Goal: Find contact information: Obtain details needed to contact an individual or organization

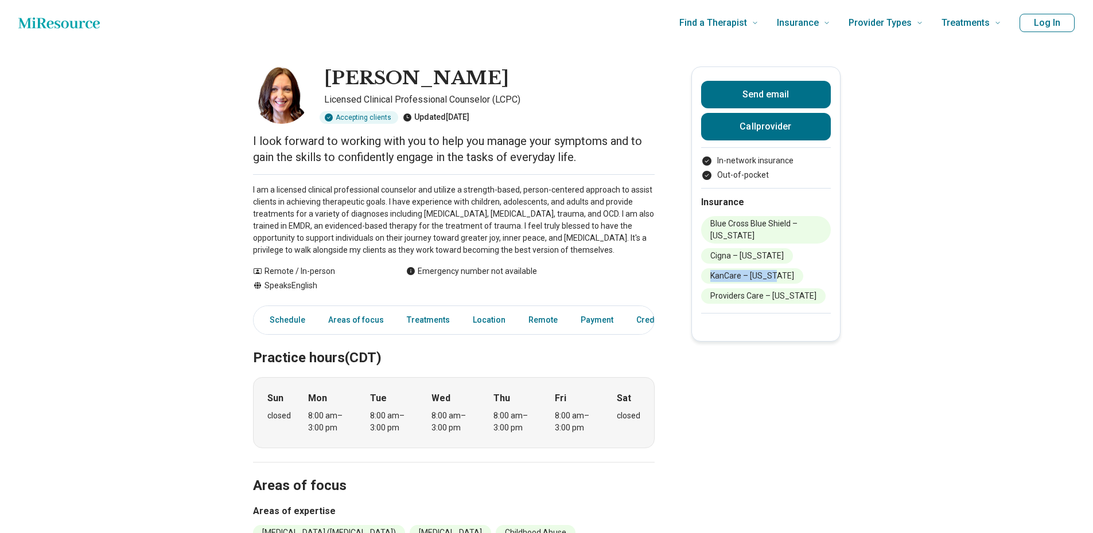
drag, startPoint x: 779, startPoint y: 278, endPoint x: 713, endPoint y: 281, distance: 66.0
click at [713, 281] on li "KanCare – [US_STATE]" at bounding box center [752, 275] width 102 height 15
click at [756, 326] on div at bounding box center [766, 320] width 130 height 14
drag, startPoint x: 802, startPoint y: 296, endPoint x: 708, endPoint y: 300, distance: 94.7
click at [708, 300] on li "Providers Care – [US_STATE]" at bounding box center [763, 295] width 124 height 15
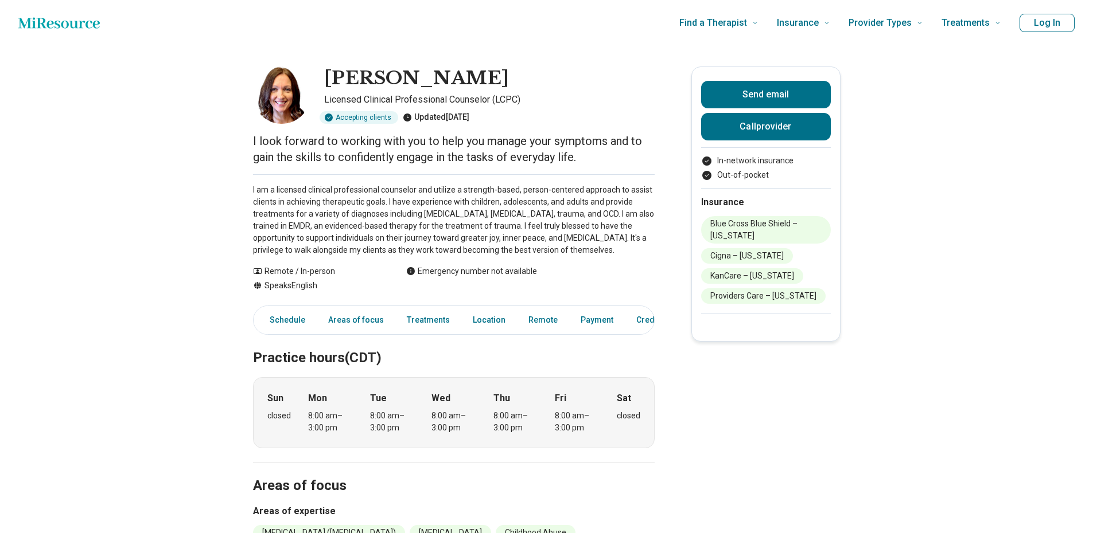
click at [711, 330] on div "Send email Call provider In-network insurance Out-of-pocket Insurance Blue Cros…" at bounding box center [765, 204] width 149 height 275
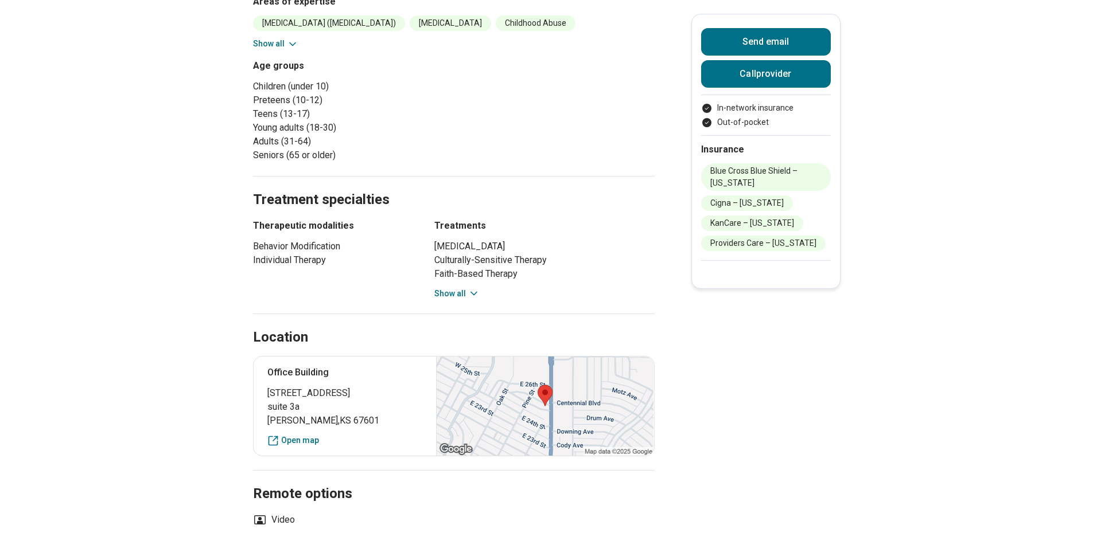
scroll to position [516, 0]
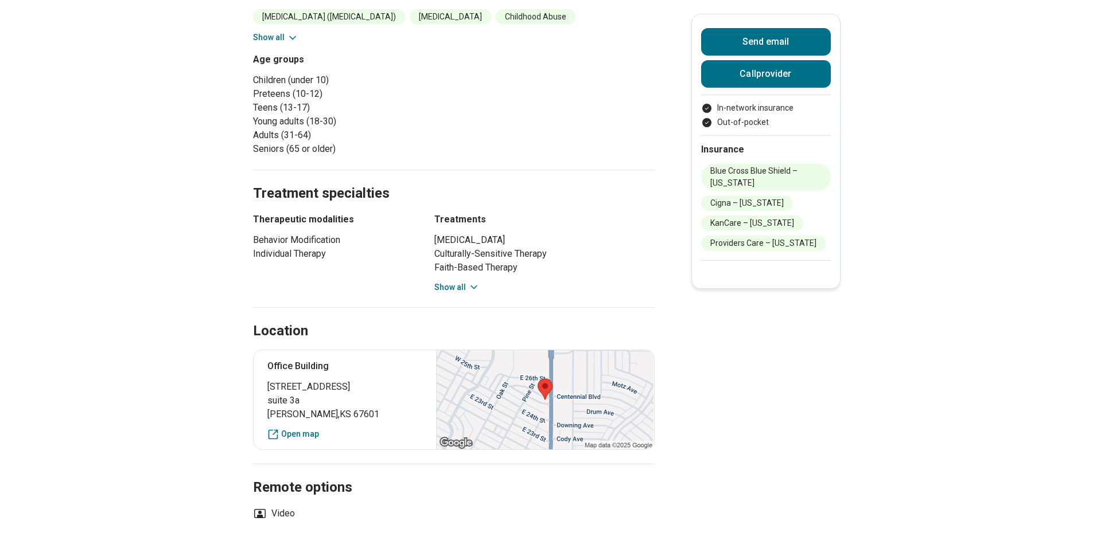
click at [470, 287] on icon at bounding box center [473, 287] width 11 height 11
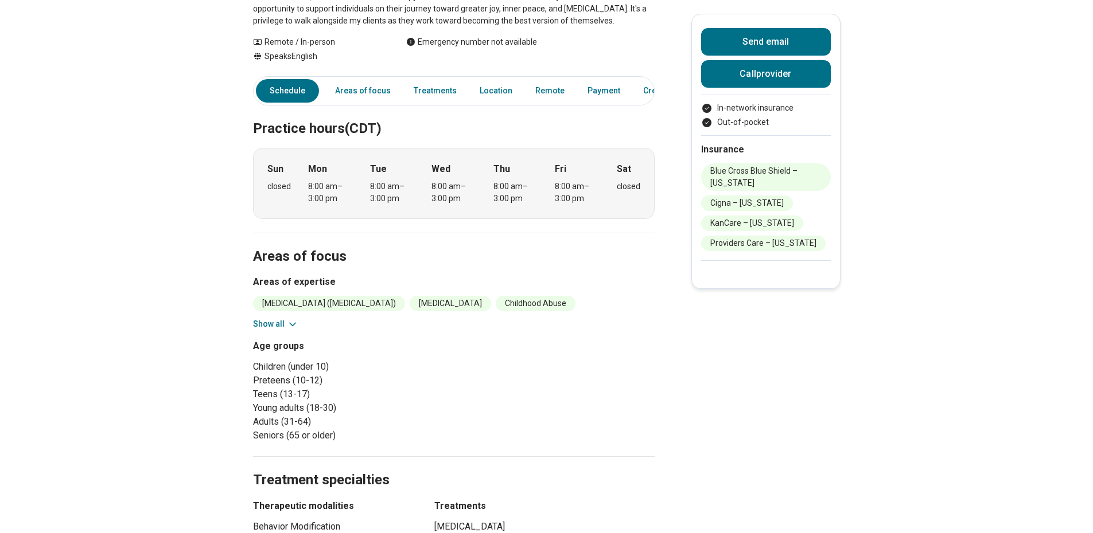
scroll to position [0, 0]
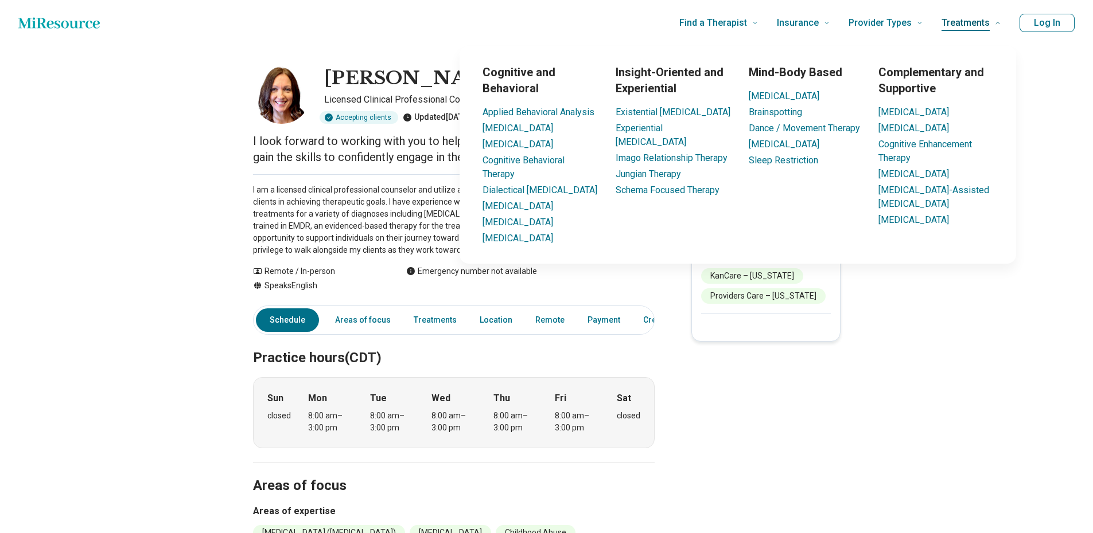
click at [999, 23] on icon at bounding box center [997, 23] width 3 height 2
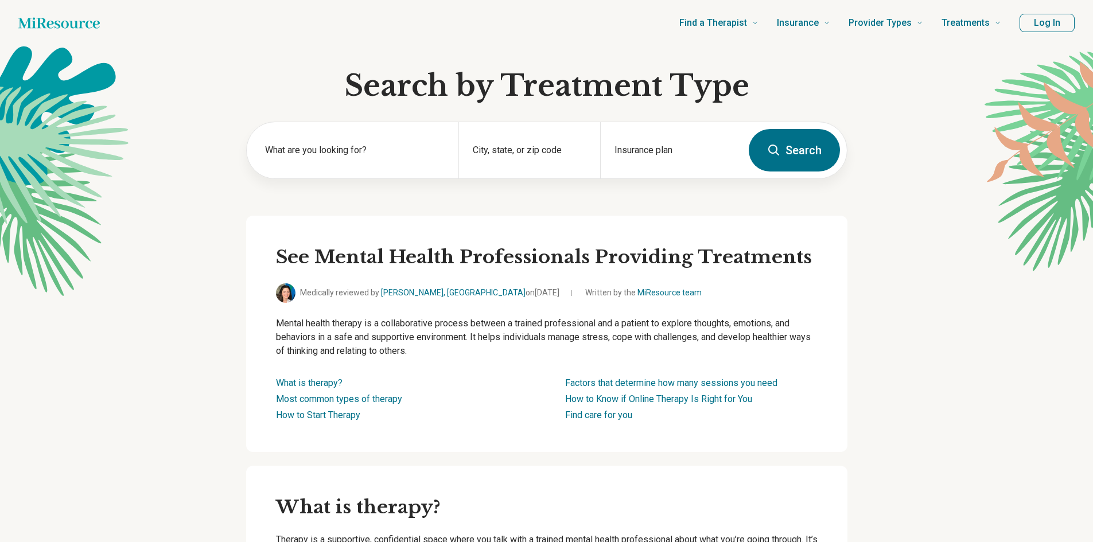
click at [612, 22] on div "Find a Therapist Mental Health Conditions [MEDICAL_DATA] Anxiety [MEDICAL_DATA]…" at bounding box center [559, 23] width 883 height 46
